Goal: Complete application form

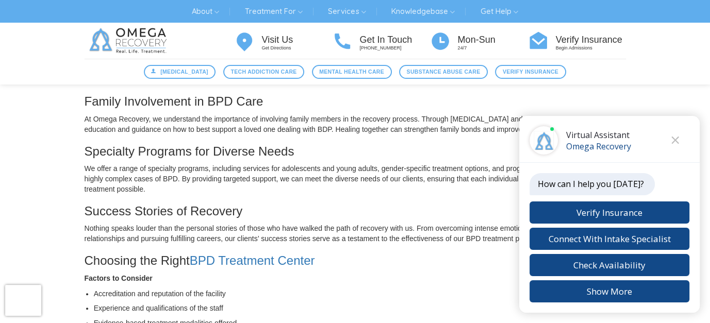
scroll to position [412, 0]
click at [675, 137] on icon "Close chat" at bounding box center [675, 140] width 8 height 7
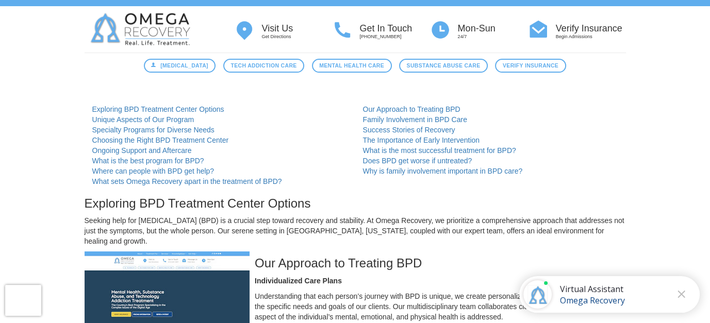
scroll to position [0, 0]
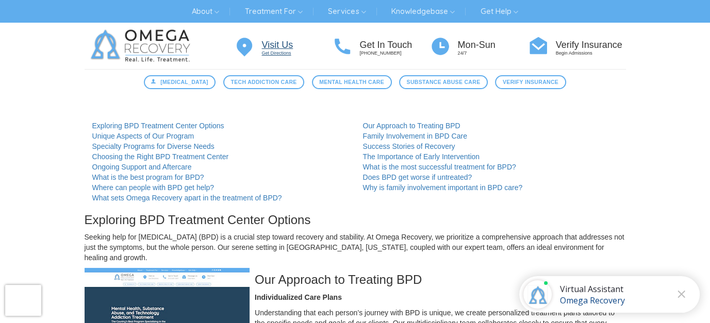
click at [273, 47] on h4 "Visit Us" at bounding box center [297, 45] width 70 height 10
click at [454, 190] on link "Why is family involvement important in BPD care?" at bounding box center [443, 188] width 160 height 8
click at [405, 176] on link "Does BPD get worse if untreated?" at bounding box center [417, 177] width 109 height 8
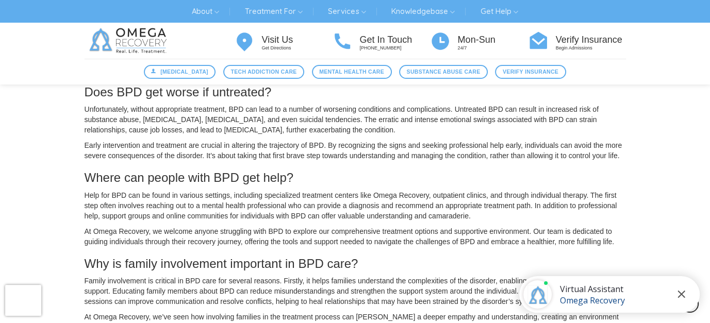
click at [681, 292] on icon "Close chat" at bounding box center [681, 294] width 8 height 7
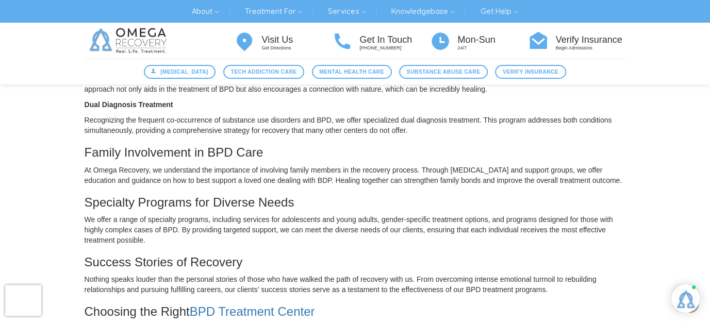
scroll to position [309, 0]
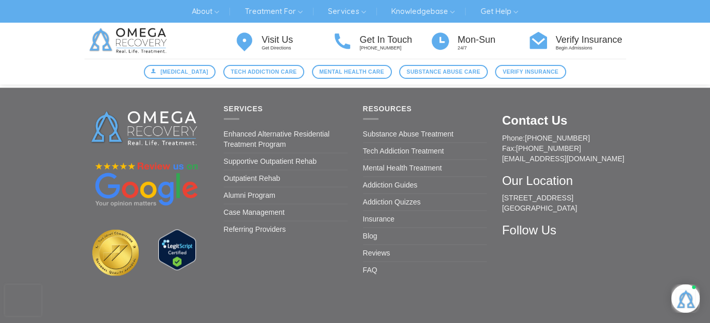
scroll to position [1495, 0]
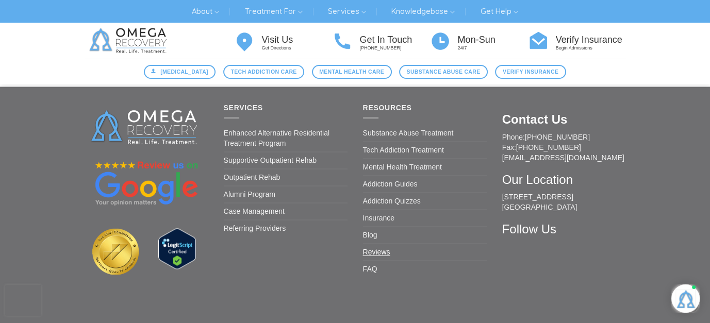
click at [366, 251] on link "Reviews" at bounding box center [376, 252] width 27 height 16
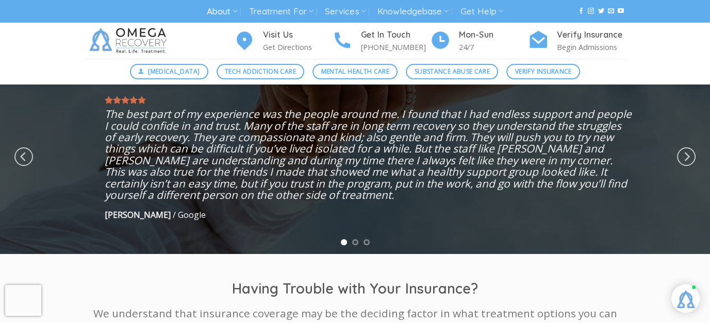
scroll to position [309, 0]
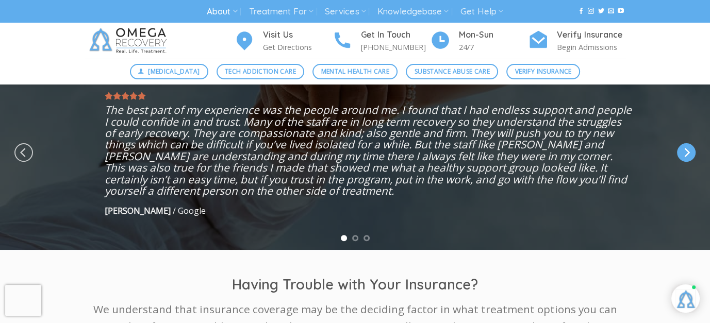
click at [686, 155] on icon "Next" at bounding box center [688, 152] width 6 height 9
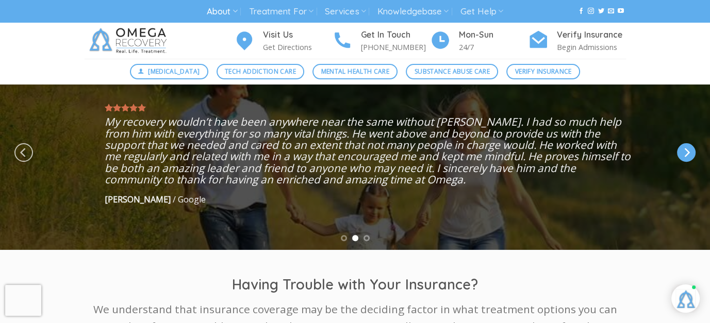
click at [688, 153] on icon "Next" at bounding box center [688, 152] width 6 height 9
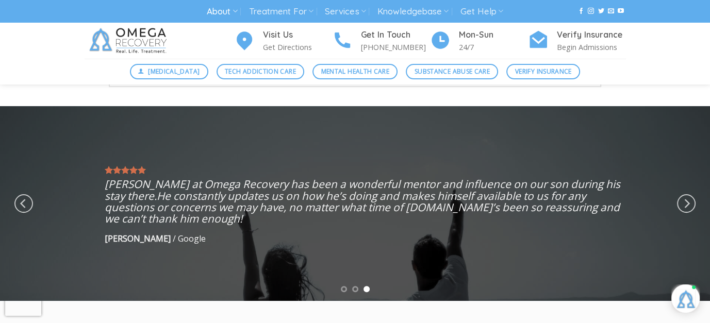
scroll to position [258, 0]
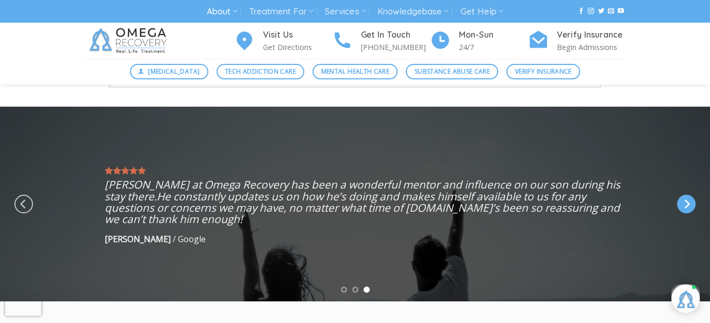
click at [684, 205] on icon "Next" at bounding box center [686, 204] width 19 height 19
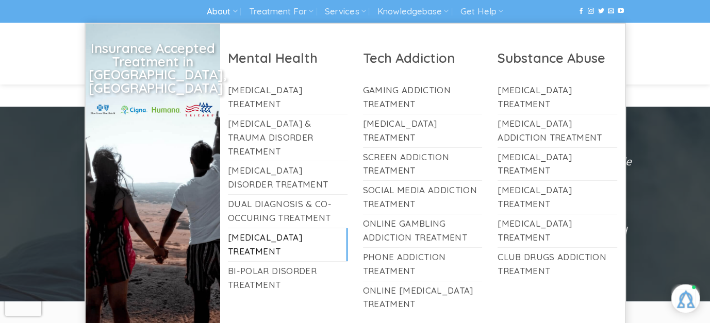
click at [259, 228] on link "[MEDICAL_DATA] Treatment" at bounding box center [287, 244] width 119 height 33
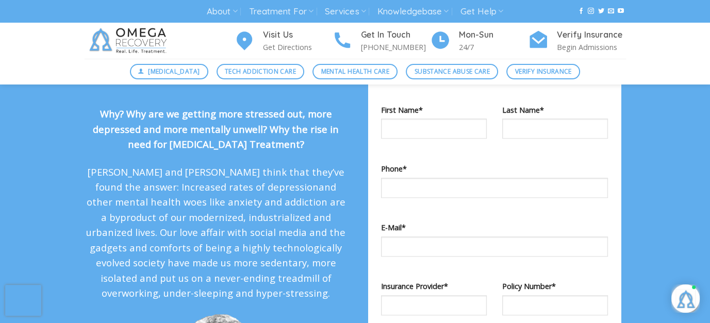
scroll to position [928, 0]
click at [395, 138] on input "Contact form" at bounding box center [434, 128] width 106 height 20
type input "*********"
type input "****"
type input "**********"
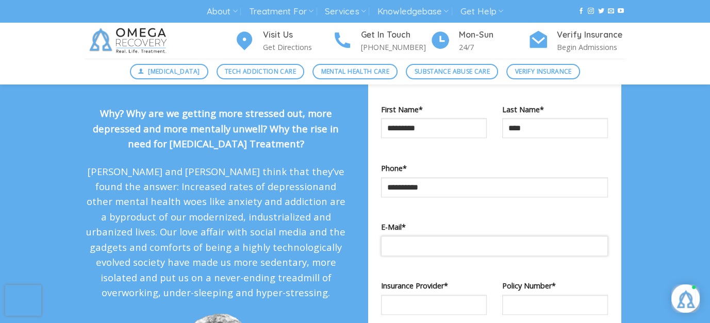
type input "**********"
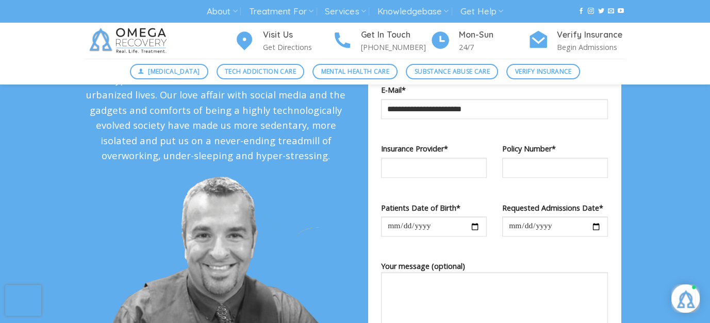
scroll to position [1083, 0]
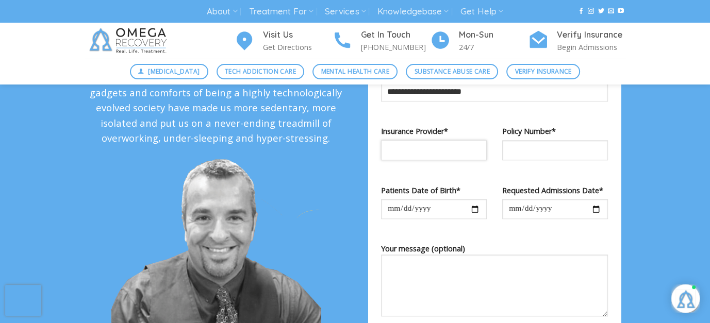
click at [414, 160] on input "Contact form" at bounding box center [434, 150] width 106 height 20
type input "*"
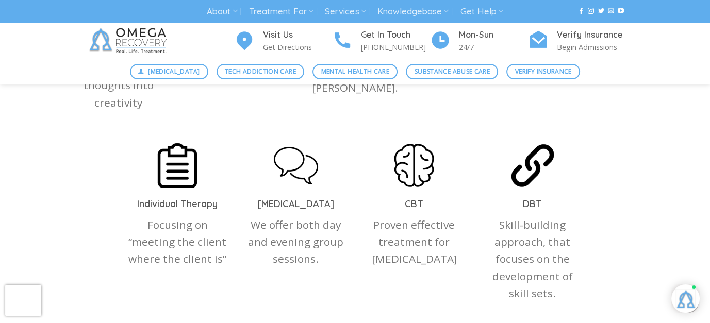
scroll to position [1289, 0]
